Goal: Information Seeking & Learning: Learn about a topic

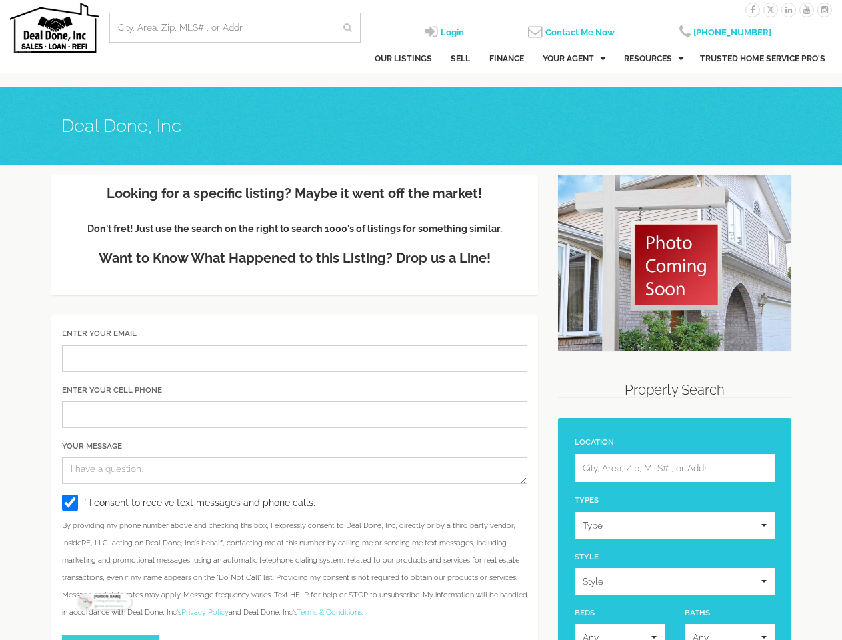
select select
click at [421, 320] on div "Enter Your Email Enter Your Cell Phone Your Message * I consent to receive text…" at bounding box center [294, 496] width 487 height 363
click at [222, 27] on input "Location" at bounding box center [222, 27] width 209 height 13
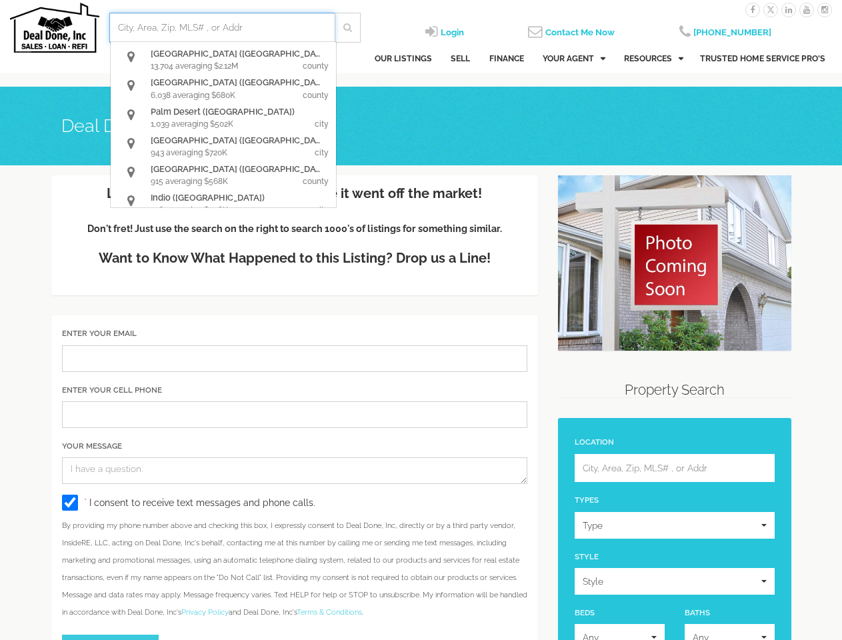
click at [0, 29] on div "Login Contact" at bounding box center [421, 36] width 842 height 73
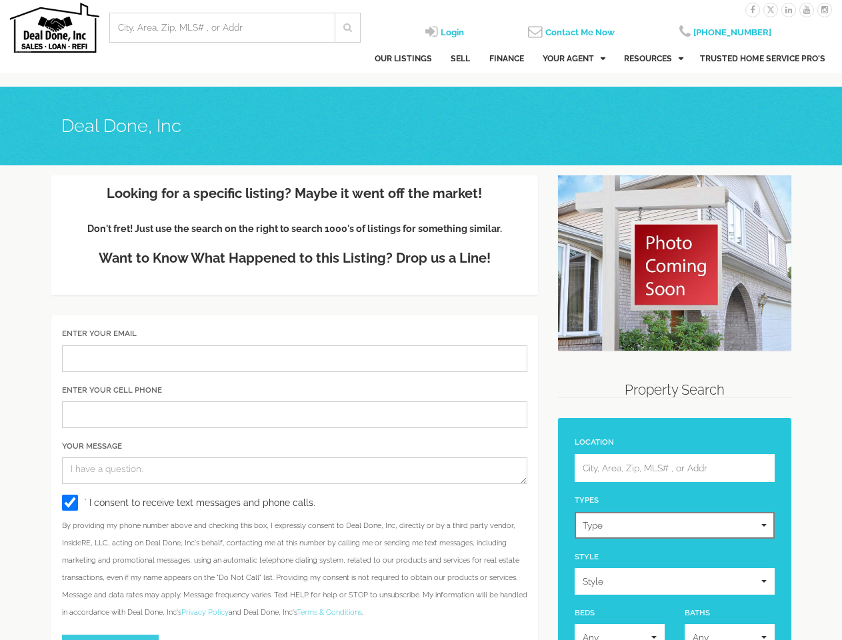
click at [674, 537] on button "Type" at bounding box center [674, 525] width 200 height 27
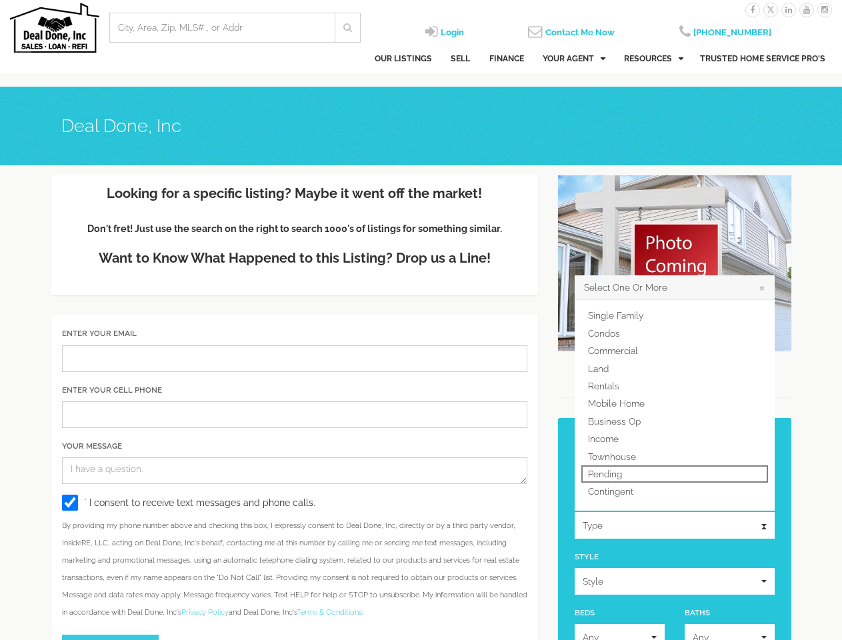
click at [674, 468] on link "Pending" at bounding box center [674, 473] width 187 height 17
select select "55"
